Goal: Task Accomplishment & Management: Manage account settings

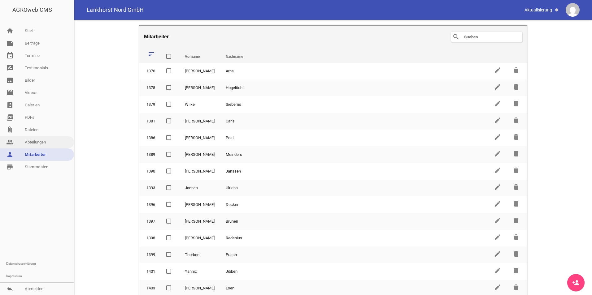
click at [38, 146] on link "people Abteilungen" at bounding box center [37, 142] width 74 height 12
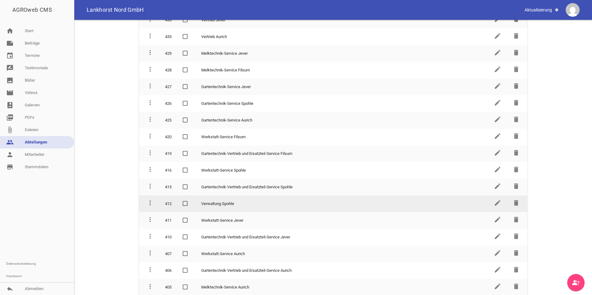
scroll to position [169, 0]
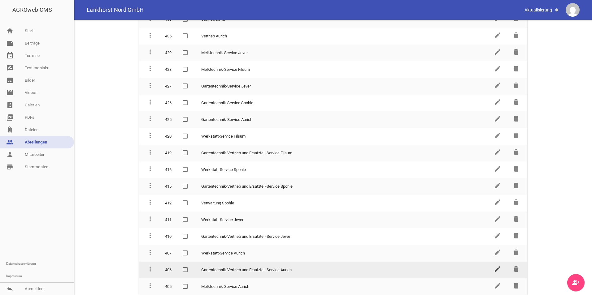
click at [495, 272] on icon "edit" at bounding box center [497, 269] width 7 height 7
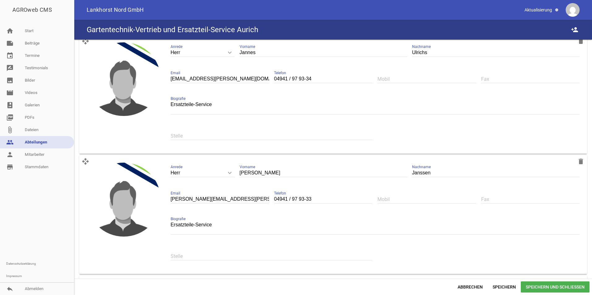
scroll to position [279, 0]
click at [578, 163] on icon "delete" at bounding box center [580, 161] width 7 height 7
click at [565, 288] on span "Speichern und Schließen" at bounding box center [555, 287] width 69 height 11
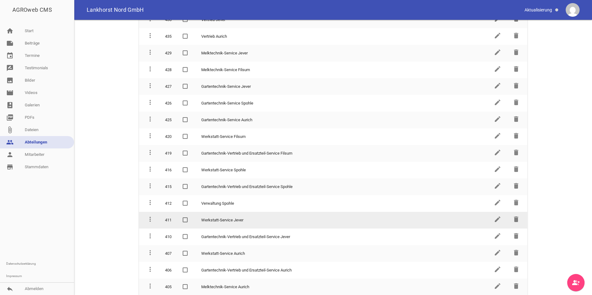
scroll to position [169, 0]
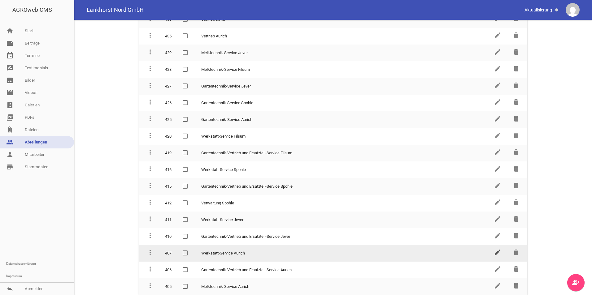
click at [494, 251] on icon "edit" at bounding box center [497, 252] width 7 height 7
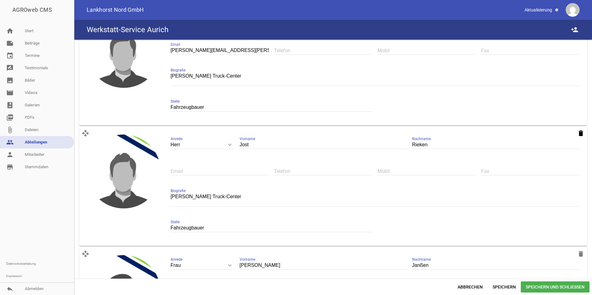
click at [578, 135] on icon "delete" at bounding box center [580, 133] width 7 height 7
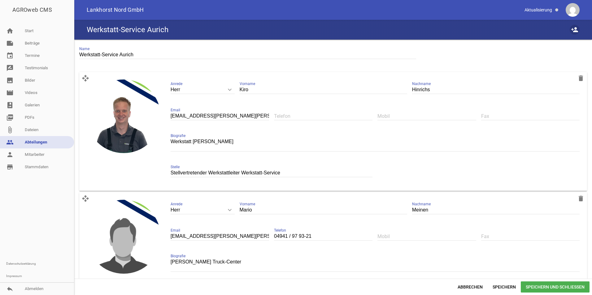
click at [573, 26] on icon "person_add" at bounding box center [574, 29] width 7 height 7
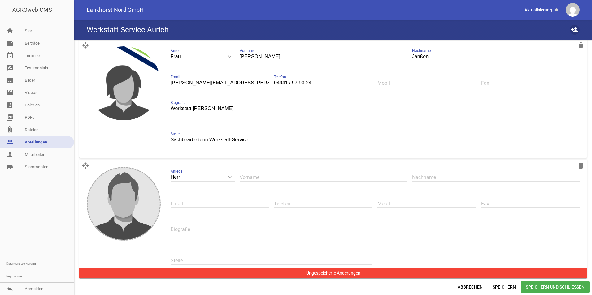
scroll to position [520, 0]
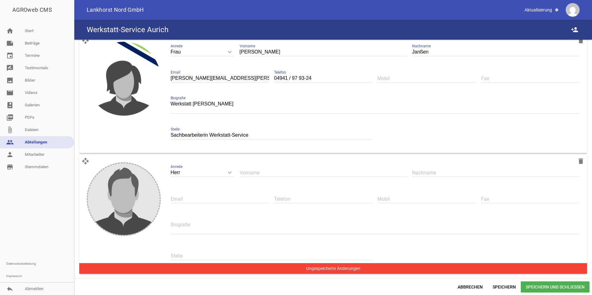
click at [252, 176] on input "text" at bounding box center [323, 173] width 167 height 8
type input "[PERSON_NAME]"
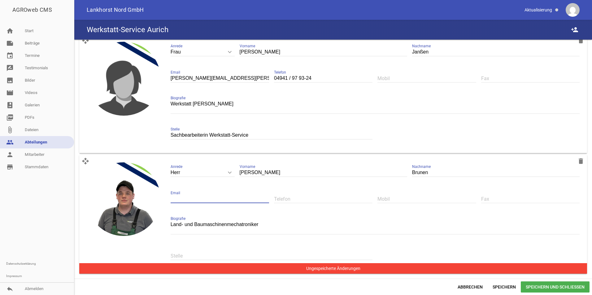
click at [221, 200] on input "text" at bounding box center [220, 199] width 98 height 8
type input "[PERSON_NAME][EMAIL_ADDRESS][PERSON_NAME][DOMAIN_NAME]"
type input "04941 / 97 93-23"
drag, startPoint x: 267, startPoint y: 226, endPoint x: 50, endPoint y: 209, distance: 217.4
click at [53, 209] on div "AGROweb CMS home Start note Beiträge label Aktuelles settings label Garten- und…" at bounding box center [296, 147] width 592 height 295
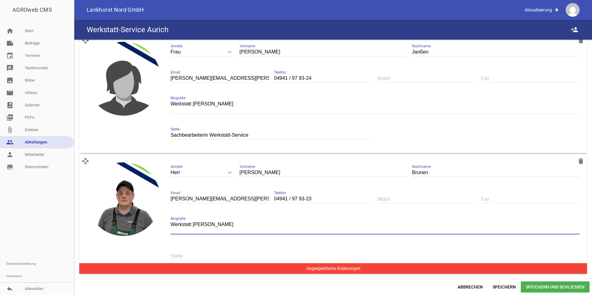
type textarea "Werkstatt [PERSON_NAME]"
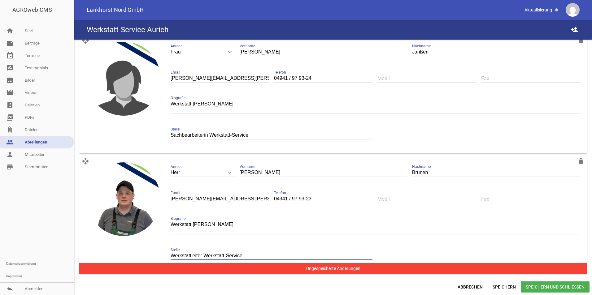
type input "Werkstattleiter Werkstatt-Service"
click at [86, 167] on div "open_with delete image [PERSON_NAME] keyboard_arrow_down Anrede [PERSON_NAME] F…" at bounding box center [333, 214] width 508 height 119
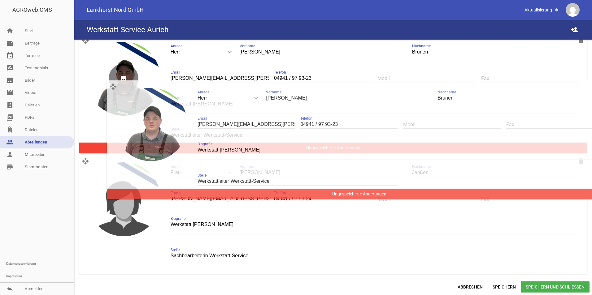
drag, startPoint x: 86, startPoint y: 167, endPoint x: 114, endPoint y: 88, distance: 83.6
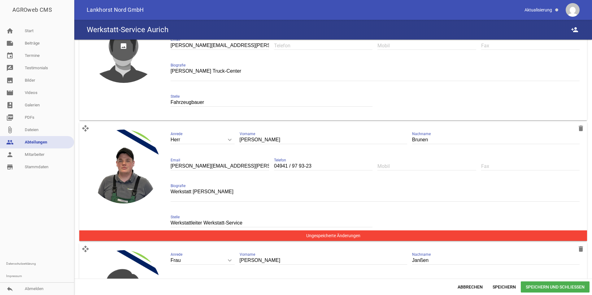
scroll to position [334, 0]
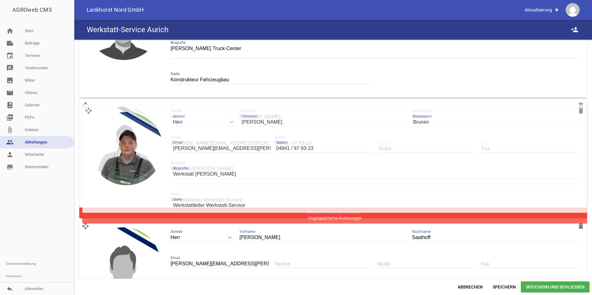
drag, startPoint x: 86, startPoint y: 229, endPoint x: 89, endPoint y: 112, distance: 117.4
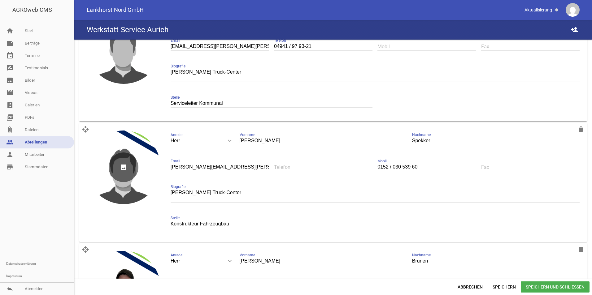
scroll to position [180, 0]
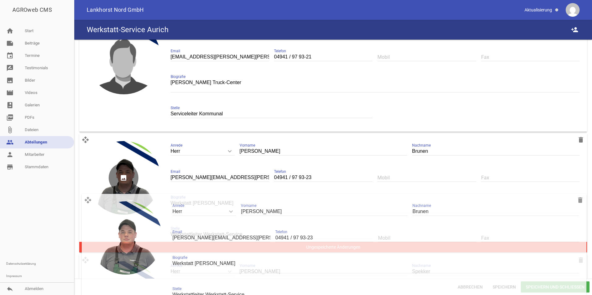
drag, startPoint x: 85, startPoint y: 261, endPoint x: 87, endPoint y: 181, distance: 79.9
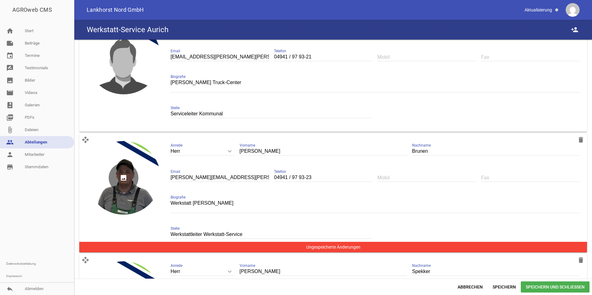
scroll to position [56, 0]
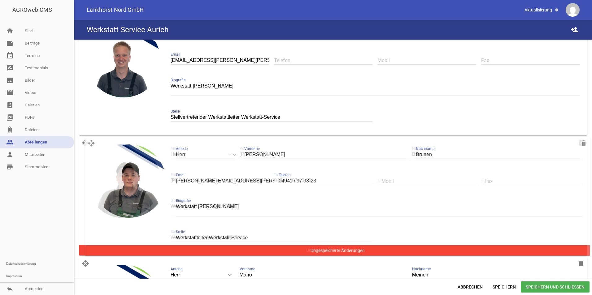
drag, startPoint x: 86, startPoint y: 265, endPoint x: 92, endPoint y: 143, distance: 122.1
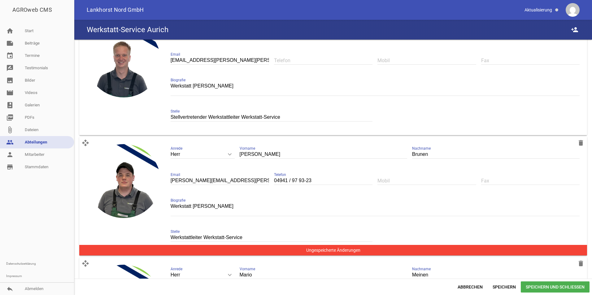
scroll to position [0, 0]
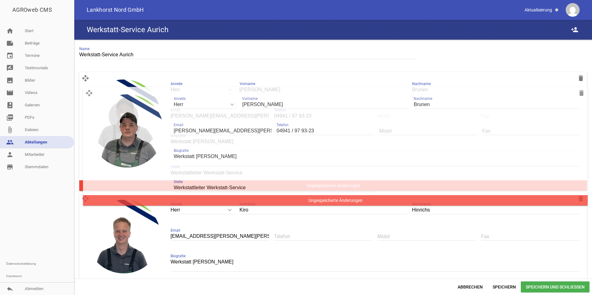
drag, startPoint x: 86, startPoint y: 201, endPoint x: 91, endPoint y: 89, distance: 111.9
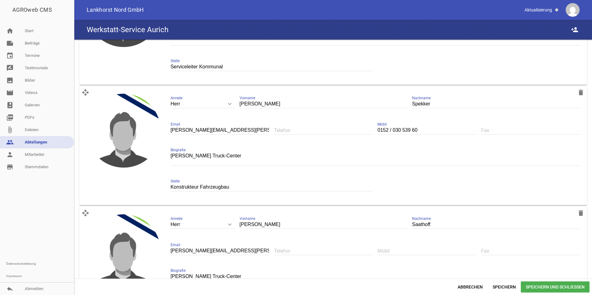
scroll to position [520, 0]
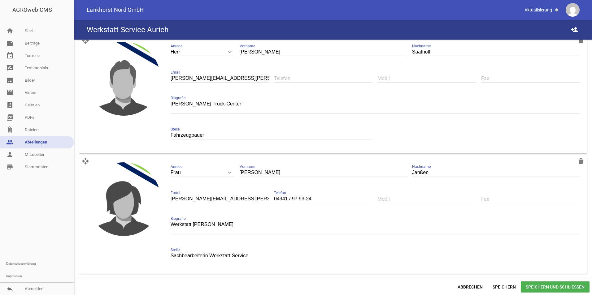
click at [554, 287] on span "Speichern und Schließen" at bounding box center [555, 287] width 69 height 11
